Goal: Information Seeking & Learning: Learn about a topic

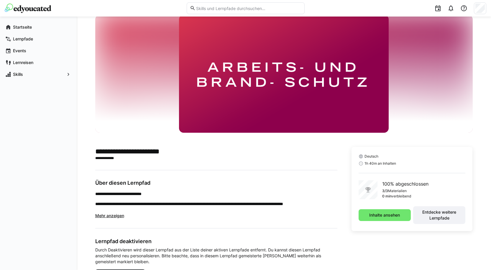
scroll to position [29, 0]
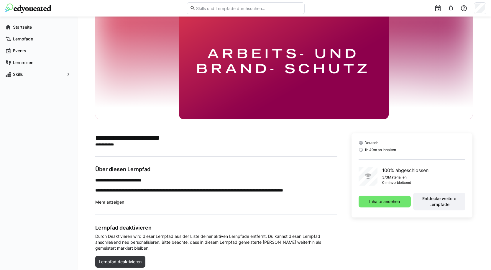
click at [107, 201] on span "Mehr anzeigen" at bounding box center [109, 201] width 29 height 5
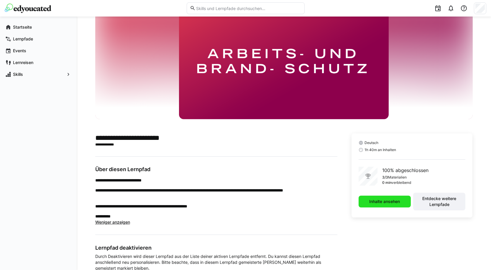
click at [381, 201] on span "Inhalte ansehen" at bounding box center [384, 201] width 32 height 6
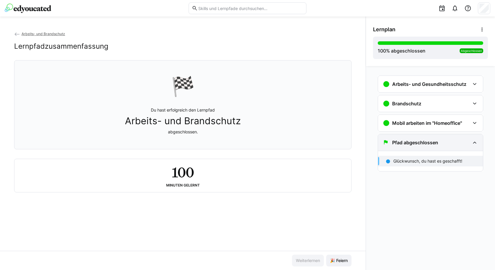
click at [461, 142] on div "Pfad abgeschlossen" at bounding box center [426, 142] width 87 height 7
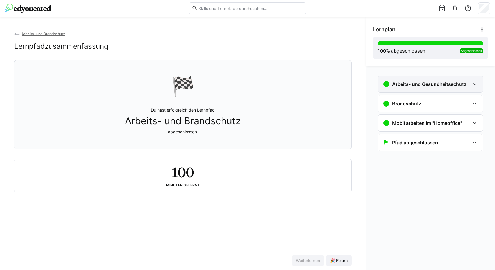
click at [466, 88] on div "Arbeits- und Gesundheitsschutz" at bounding box center [430, 84] width 105 height 17
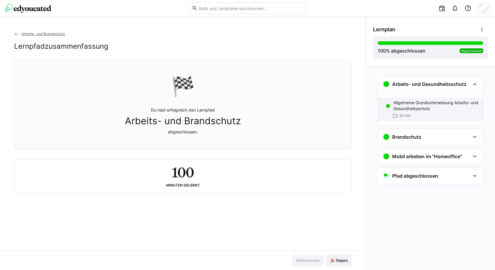
click at [460, 108] on p "Allgemeine Grundunterweisung Arbeits- und Gesundheitsschutz" at bounding box center [436, 106] width 85 height 12
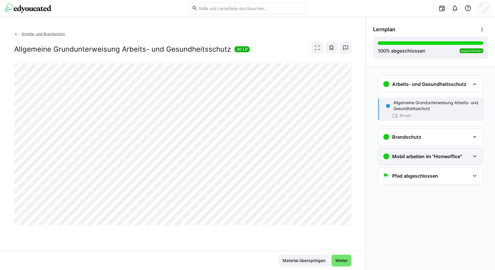
click at [444, 151] on div "Mobil arbeiten im "Homeoffice"" at bounding box center [430, 156] width 105 height 17
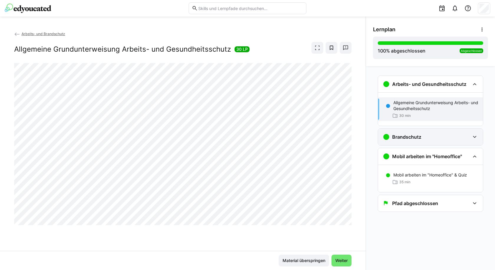
click at [443, 136] on div "Brandschutz" at bounding box center [426, 136] width 87 height 7
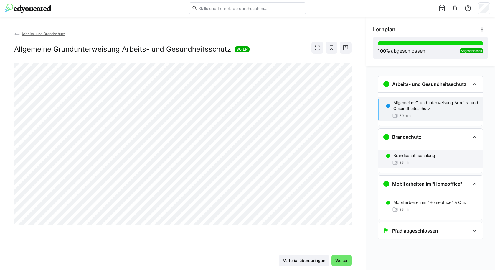
click at [443, 158] on div "Brandschutzschulung" at bounding box center [436, 155] width 85 height 6
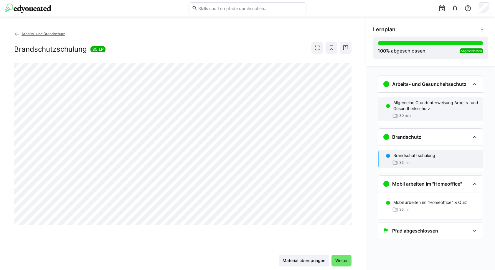
click at [437, 114] on div "30 min" at bounding box center [436, 116] width 85 height 6
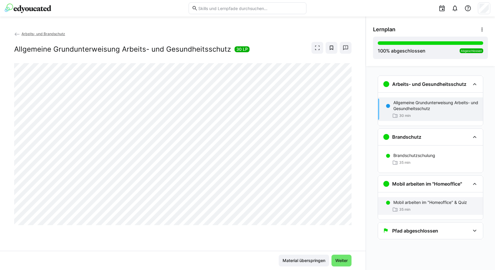
click at [427, 207] on div "35 min" at bounding box center [436, 209] width 85 height 6
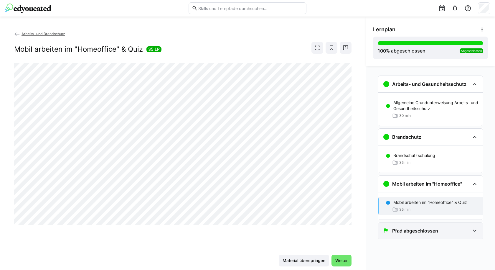
click at [428, 232] on h3 "Pfad abgeschlossen" at bounding box center [416, 231] width 46 height 6
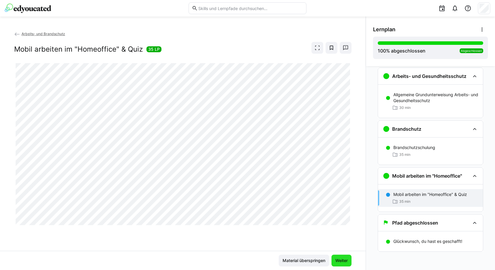
click at [342, 262] on span "Weiter" at bounding box center [342, 260] width 14 height 6
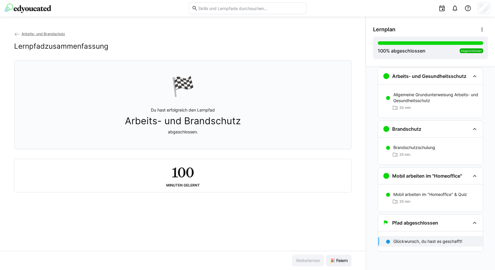
click at [342, 262] on span "🎉 Feiern" at bounding box center [338, 260] width 19 height 6
